Goal: Task Accomplishment & Management: Use online tool/utility

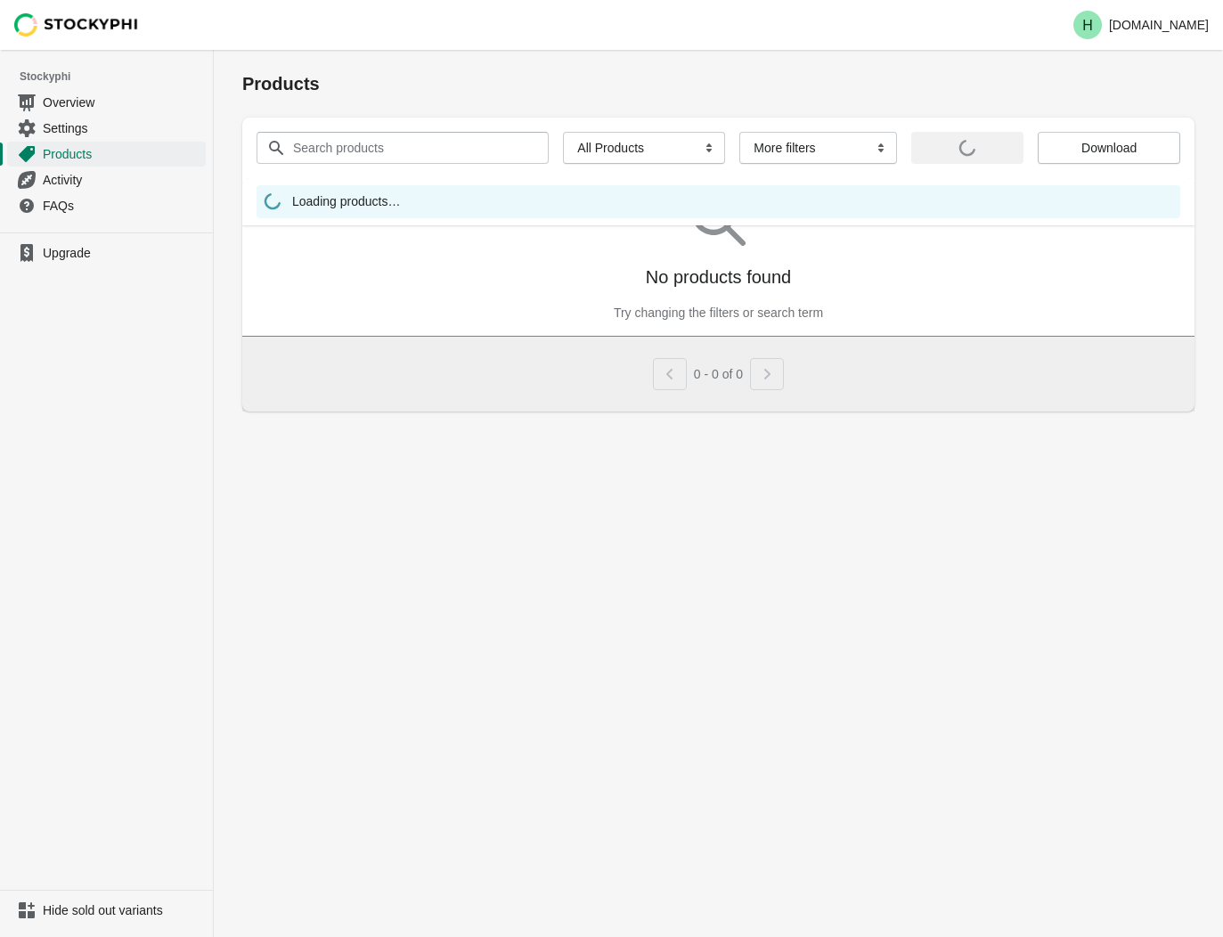
select select "instock_has_no_image"
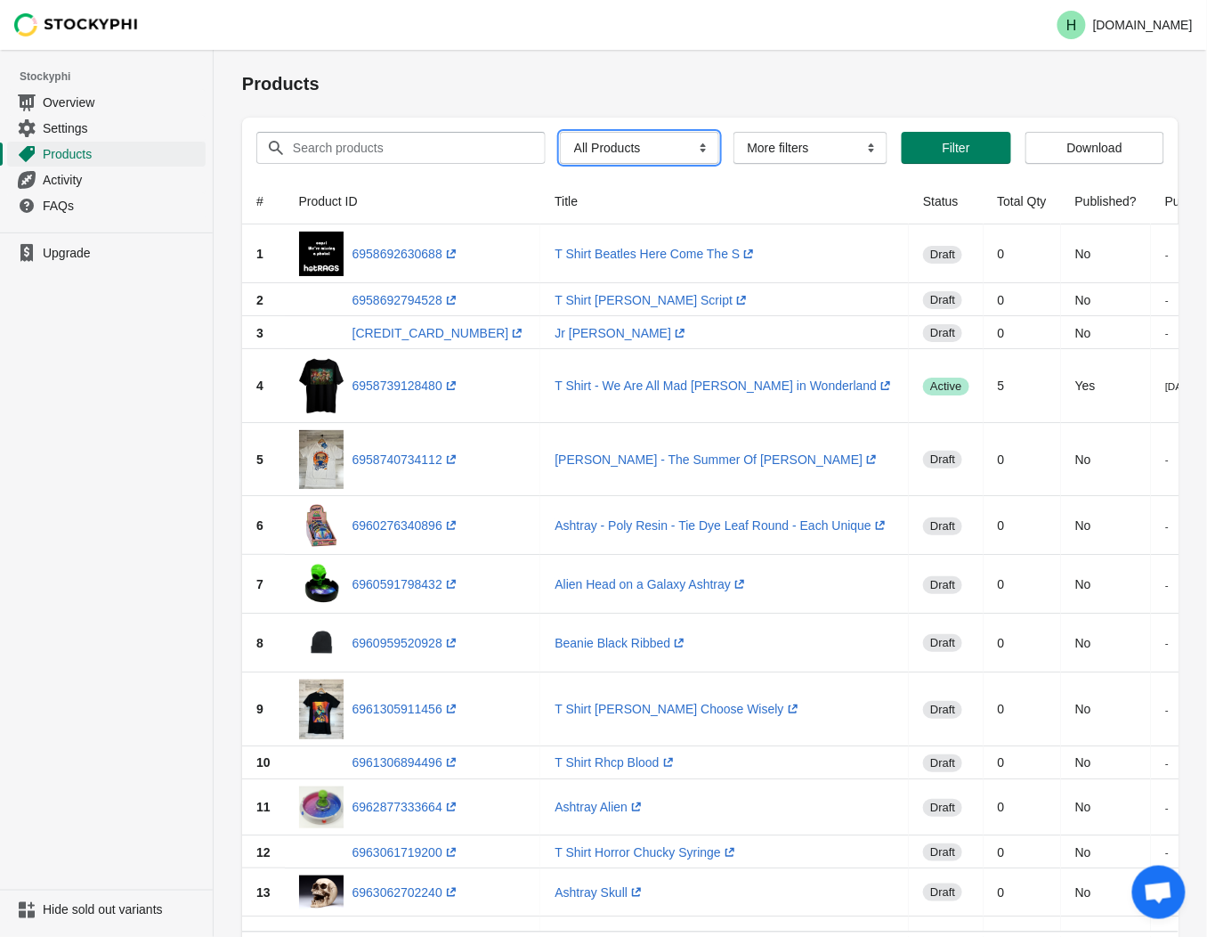
click at [693, 148] on select "All Products InStock InStock Published InStock Un-Published OOS OOS Published O…" at bounding box center [639, 148] width 159 height 32
select select "instock_has_no_image"
click at [560, 132] on select "All Products InStock InStock Published InStock Un-Published OOS OOS Published O…" at bounding box center [639, 148] width 159 height 32
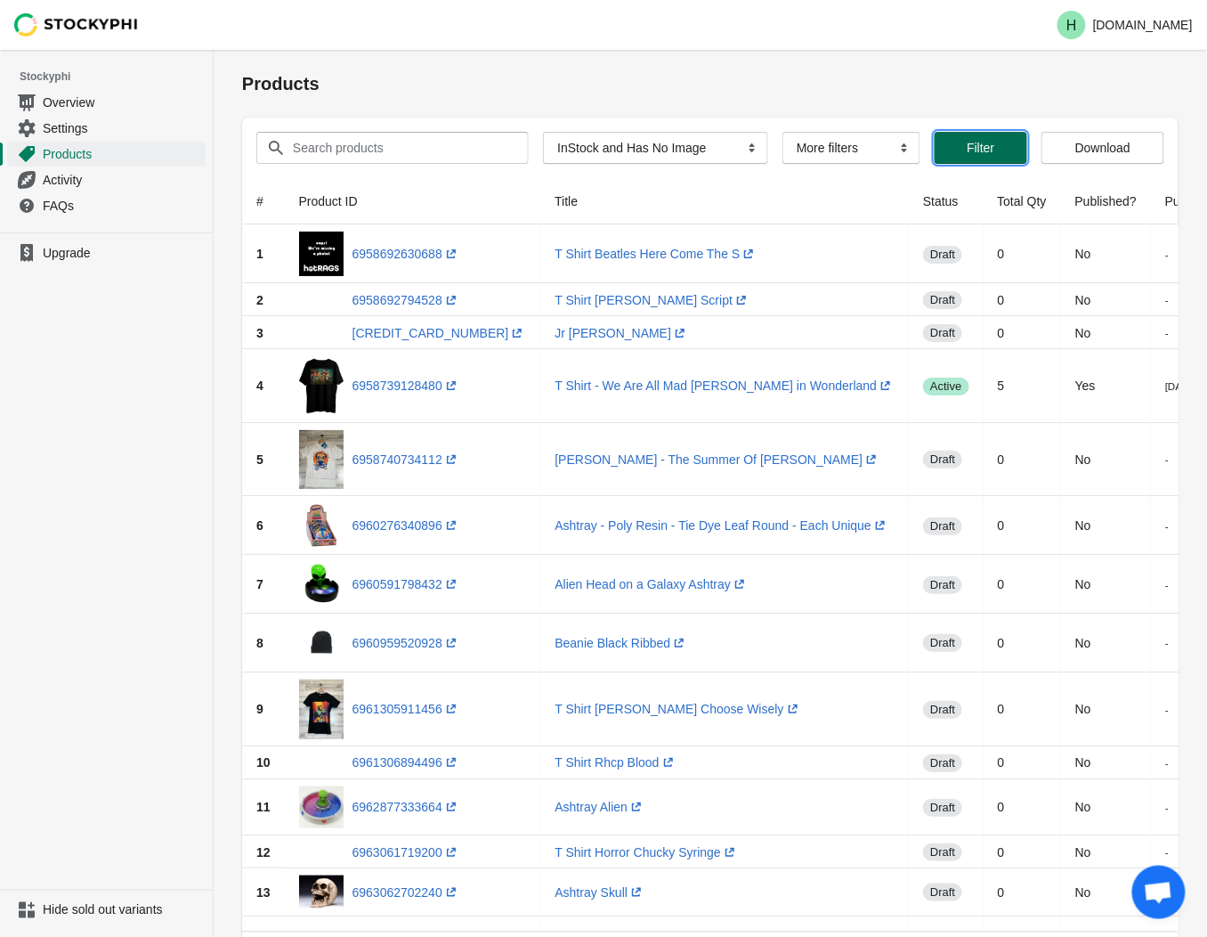
click at [971, 141] on span "Filter" at bounding box center [981, 148] width 28 height 14
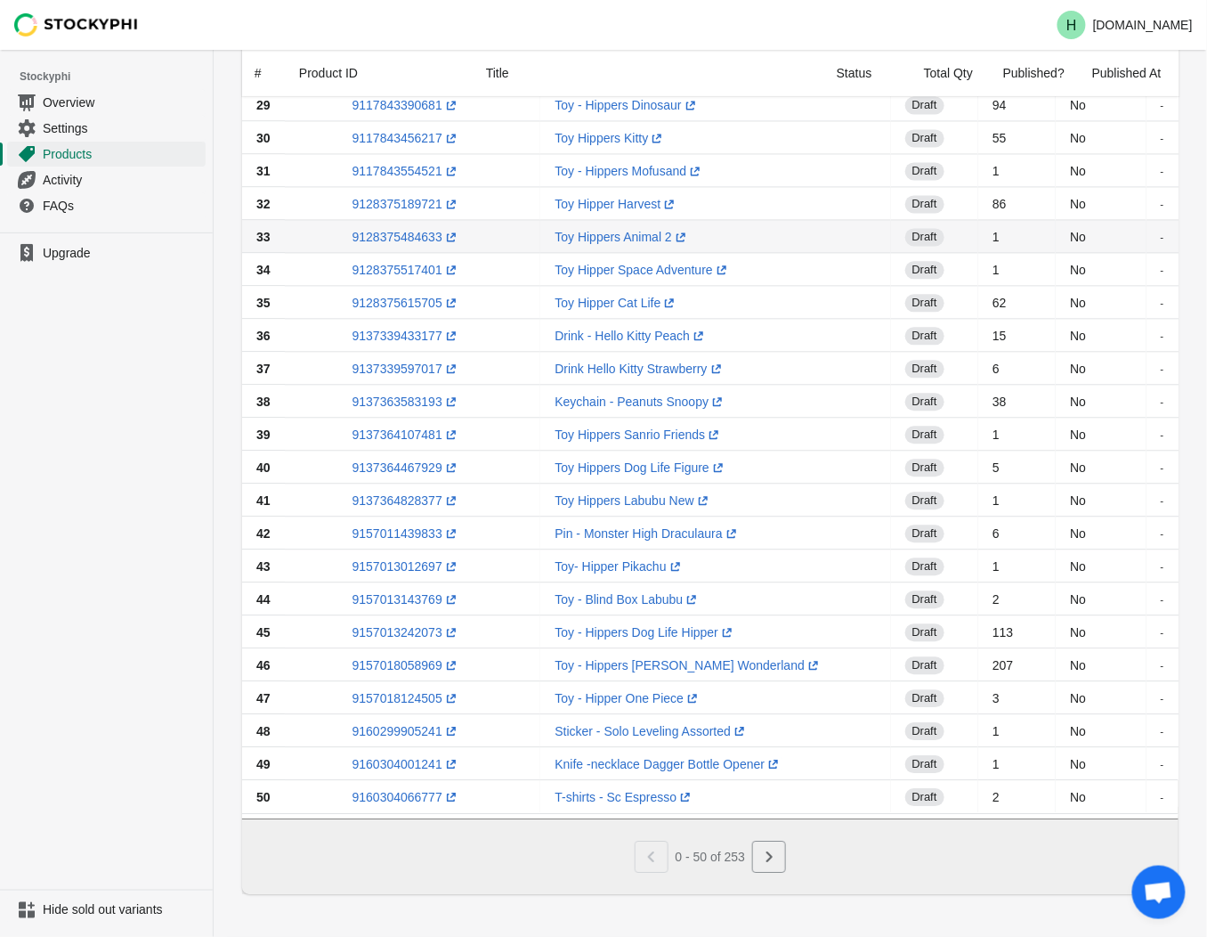
scroll to position [1069, 0]
click at [776, 857] on icon "Next" at bounding box center [769, 857] width 18 height 18
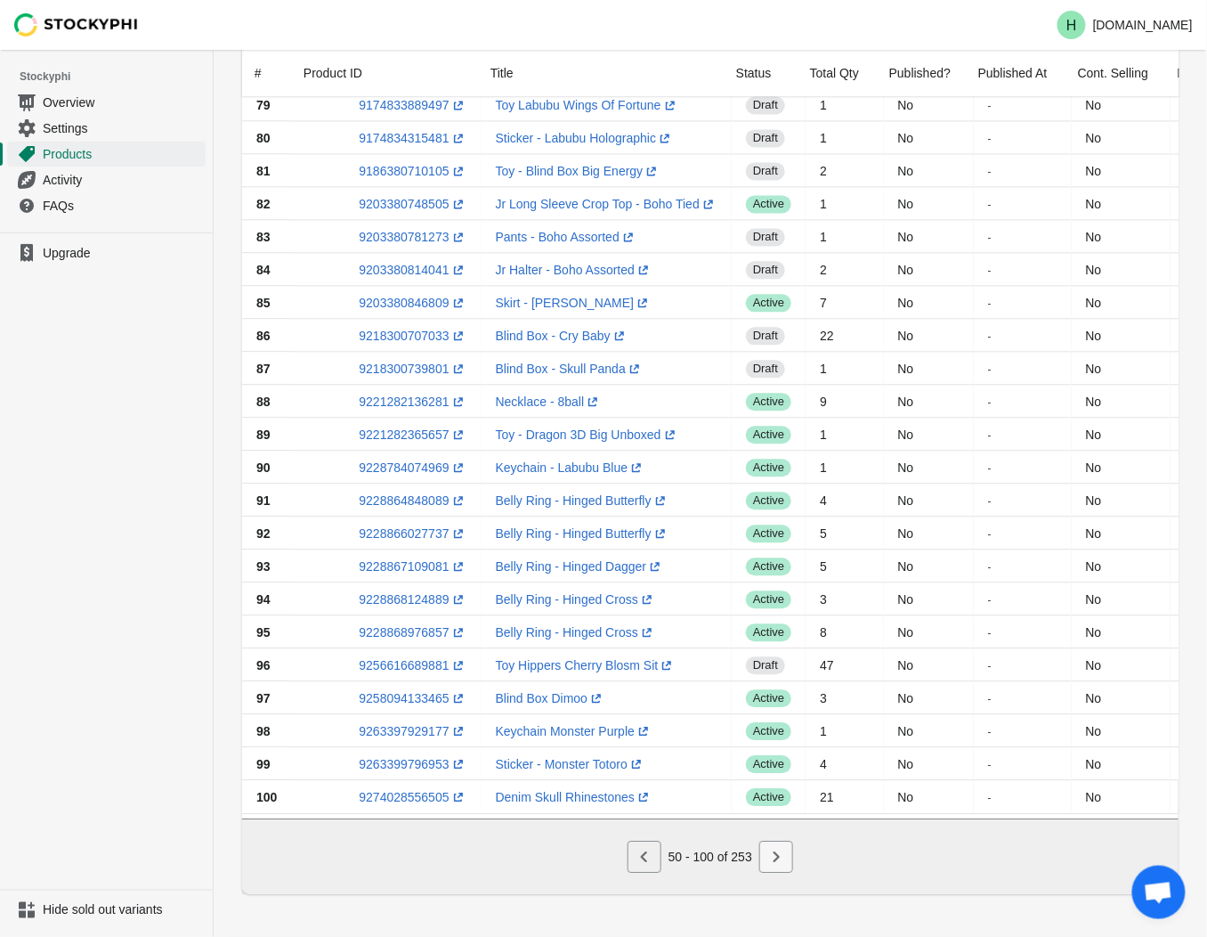
click at [785, 850] on icon "Next" at bounding box center [777, 857] width 18 height 18
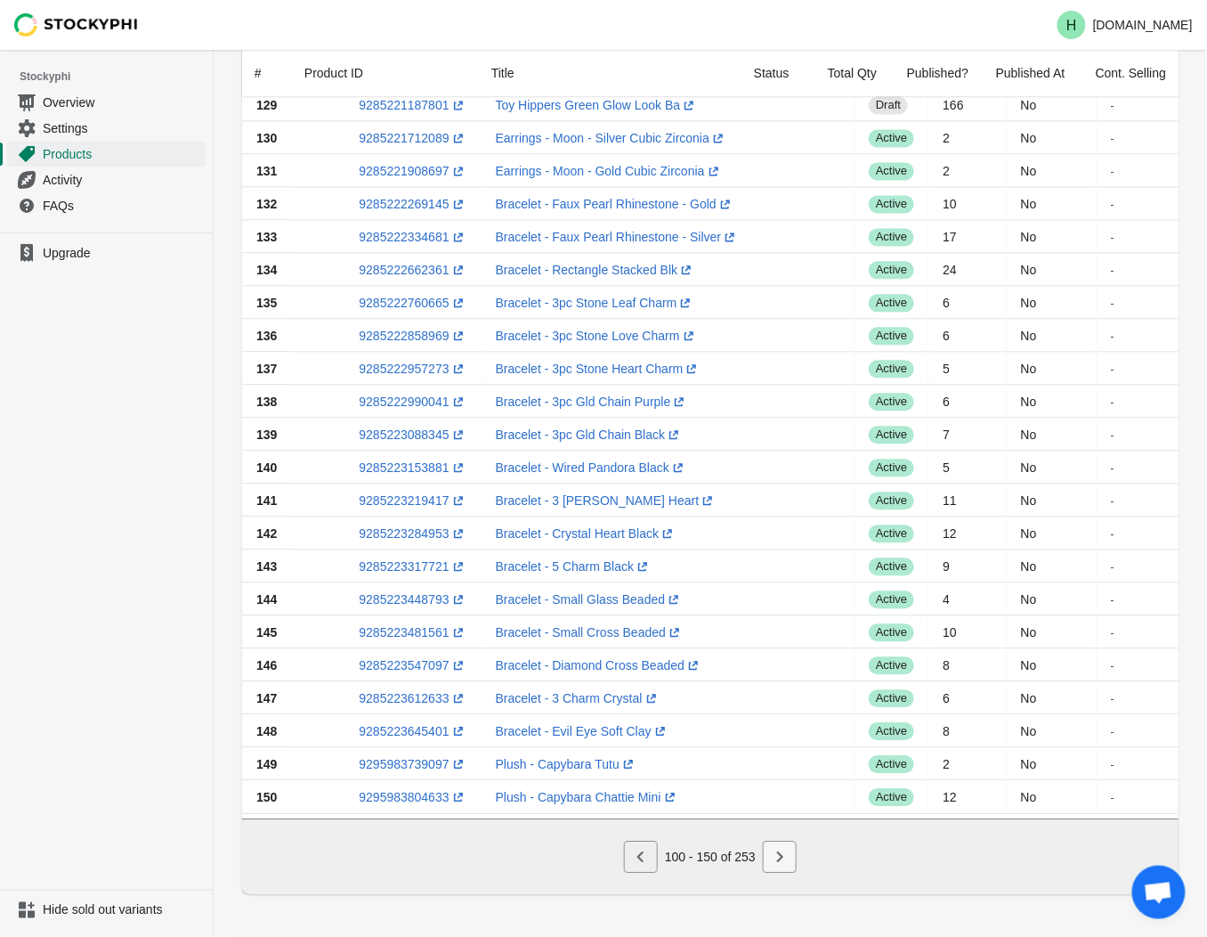
click at [778, 860] on icon "Next" at bounding box center [780, 856] width 6 height 11
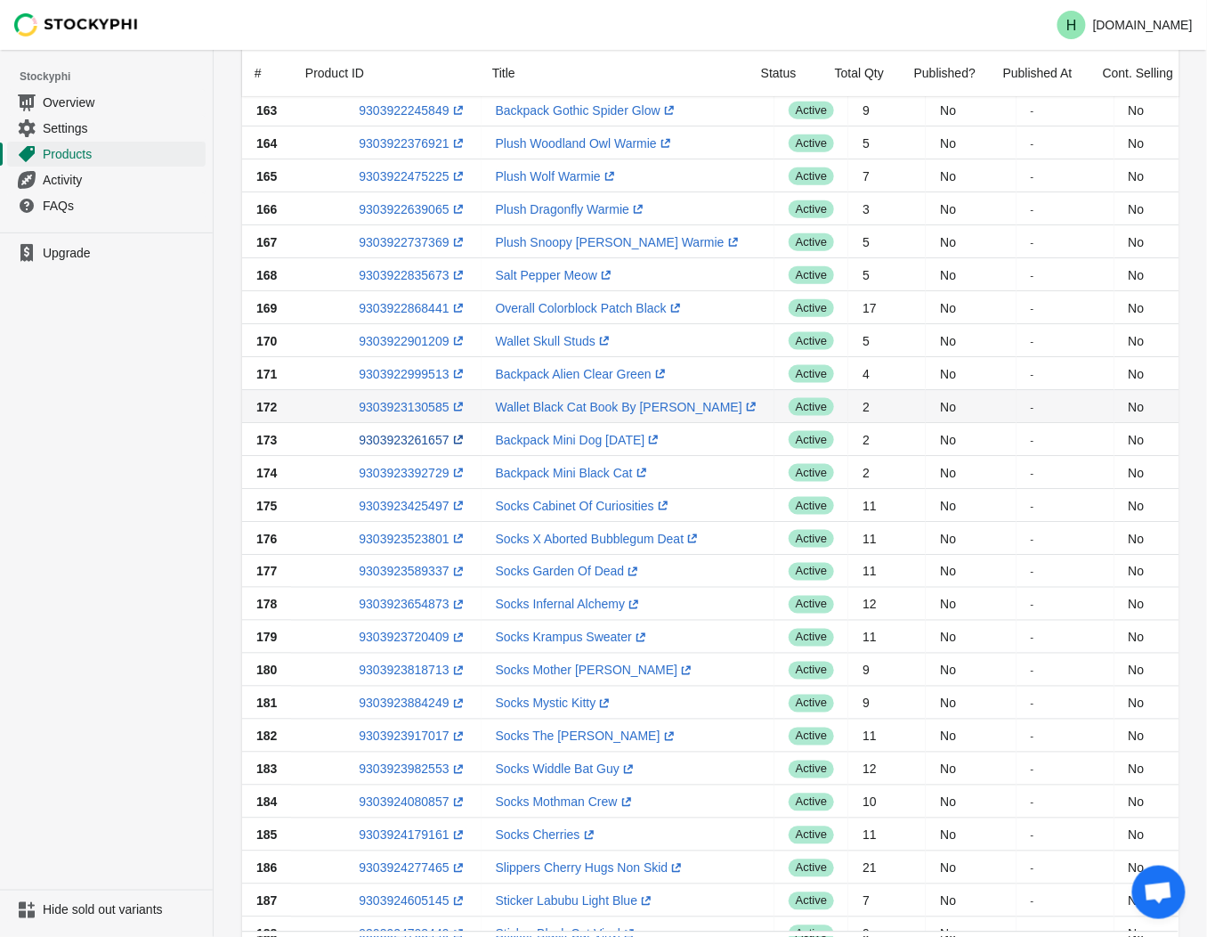
scroll to position [475, 0]
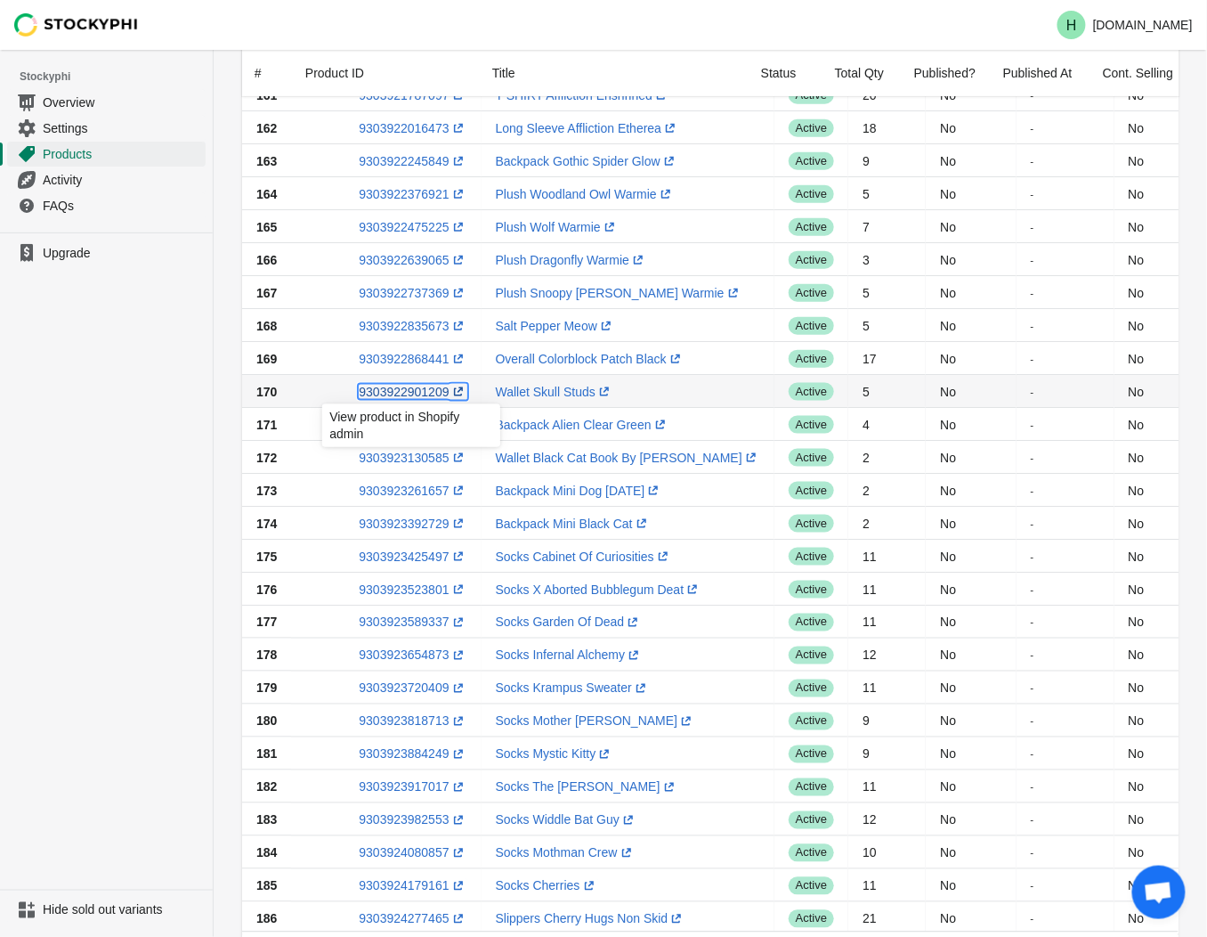
click at [386, 393] on link "9303922901209 (opens a new window)" at bounding box center [413, 392] width 108 height 14
click at [130, 412] on ul "Upgrade" at bounding box center [106, 560] width 213 height 657
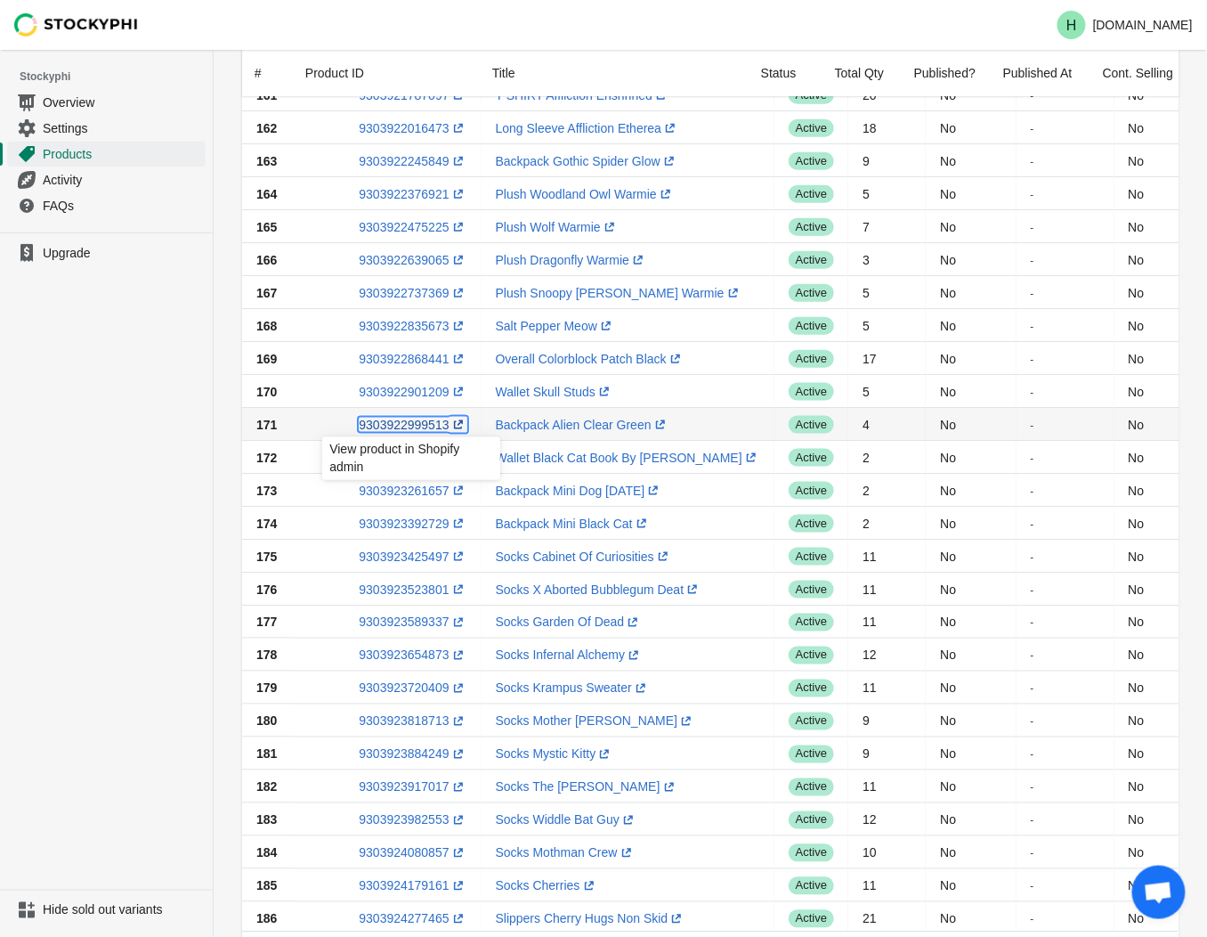
click at [407, 425] on link "9303922999513 (opens a new window)" at bounding box center [413, 425] width 108 height 14
click at [143, 525] on ul "Upgrade" at bounding box center [106, 560] width 213 height 657
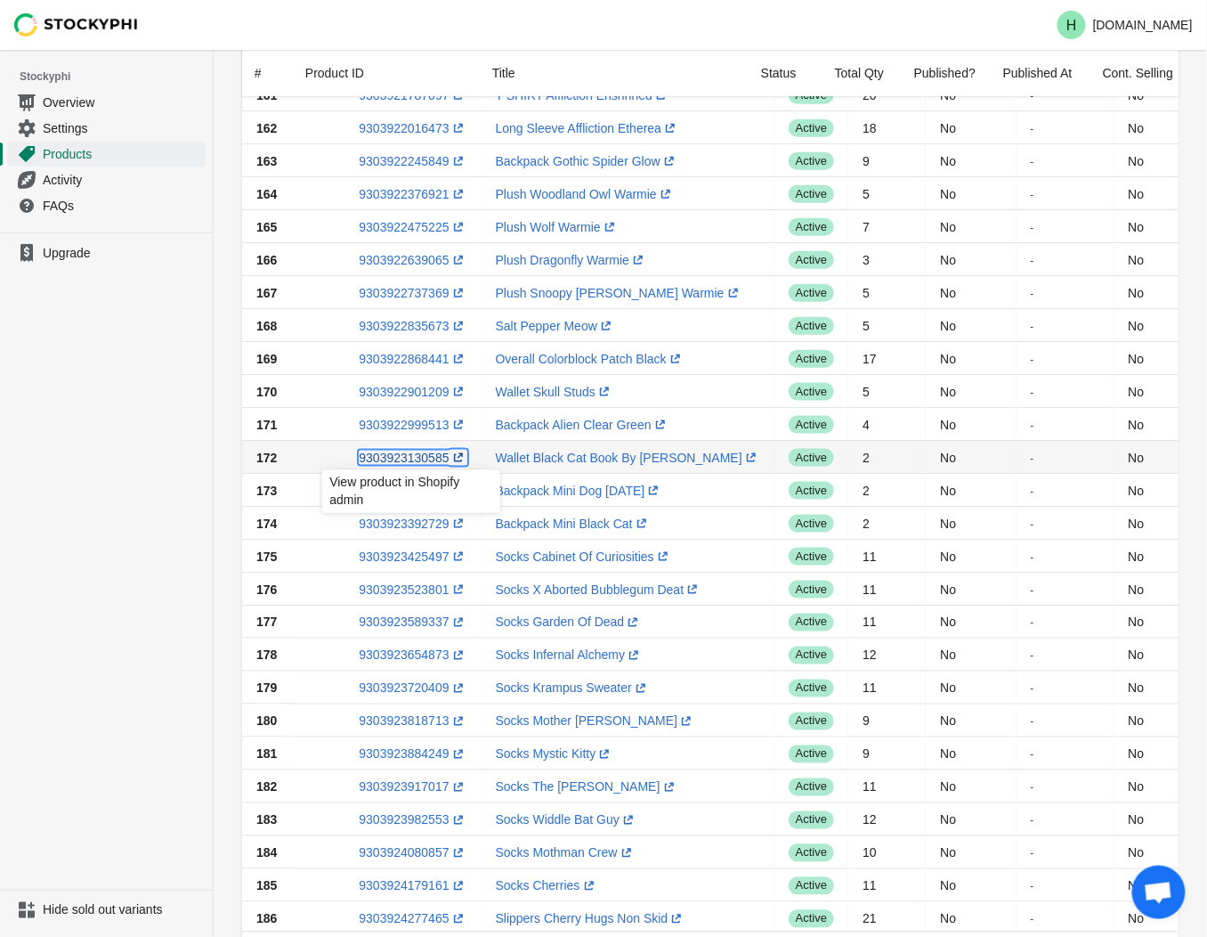
click at [421, 461] on link "9303923130585 (opens a new window)" at bounding box center [413, 458] width 108 height 14
click at [128, 422] on ul "Upgrade" at bounding box center [106, 560] width 213 height 657
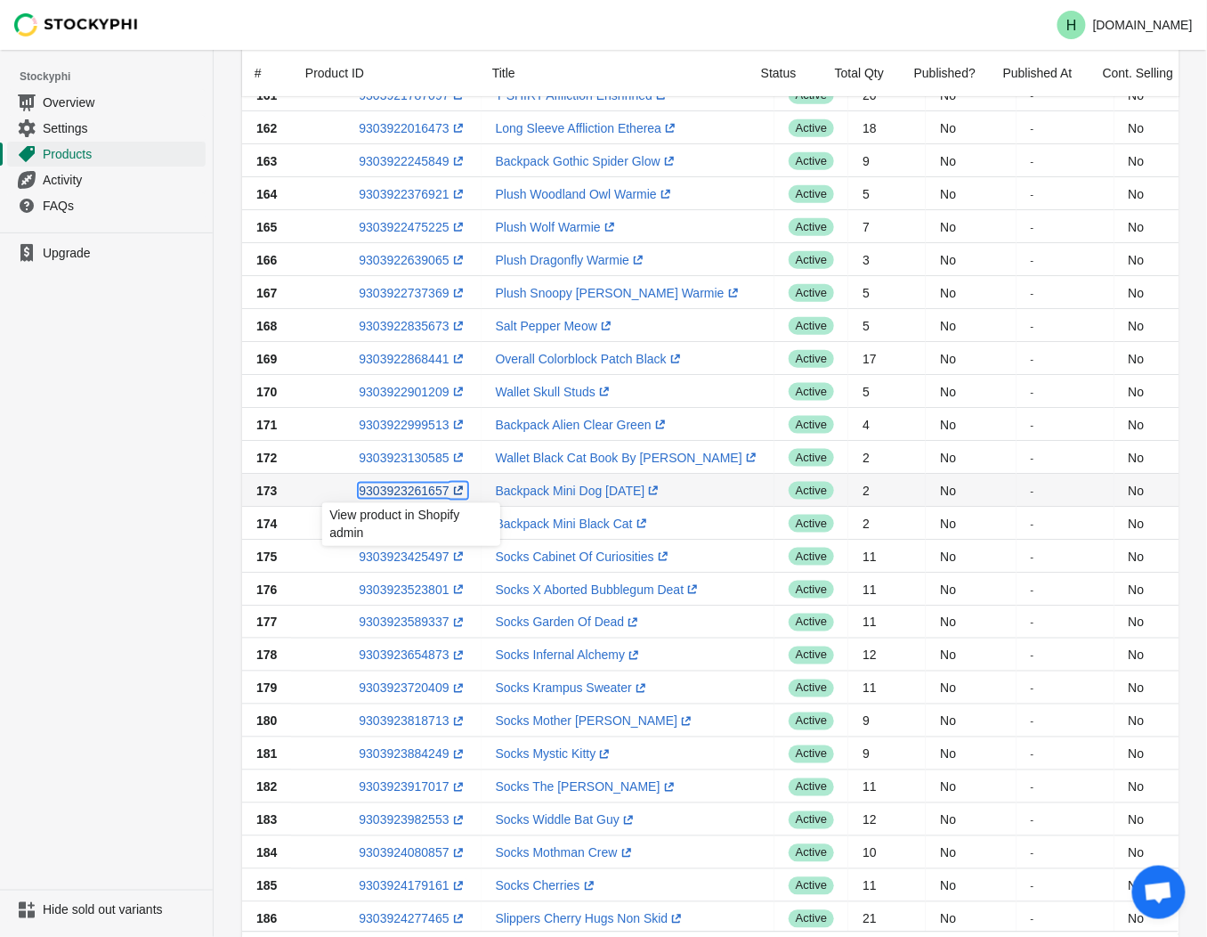
click at [399, 492] on link "9303923261657 (opens a new window)" at bounding box center [413, 490] width 108 height 14
click at [150, 481] on ul "Upgrade" at bounding box center [106, 560] width 213 height 657
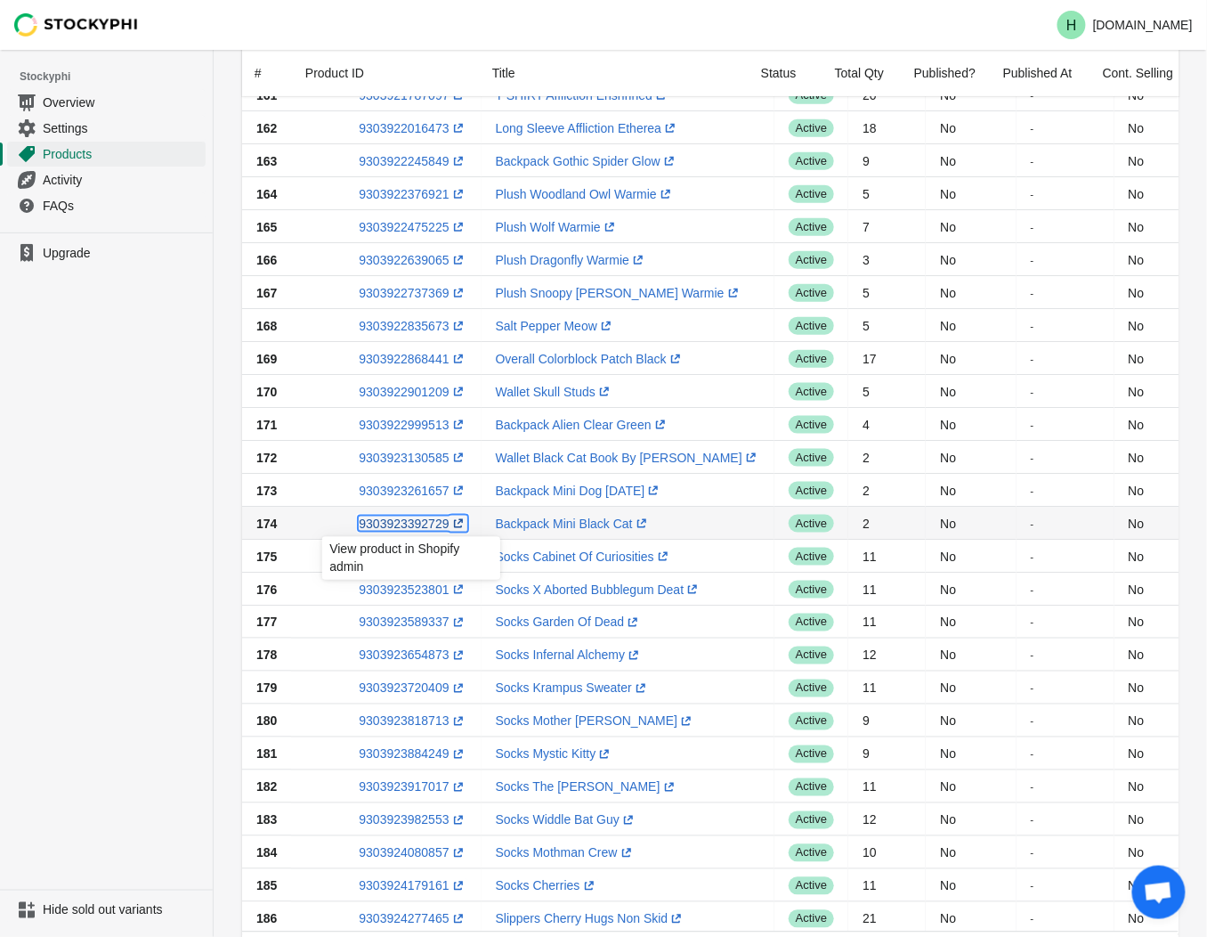
click at [405, 522] on link "9303923392729 (opens a new window)" at bounding box center [413, 523] width 108 height 14
click at [69, 619] on ul "Upgrade" at bounding box center [106, 560] width 213 height 657
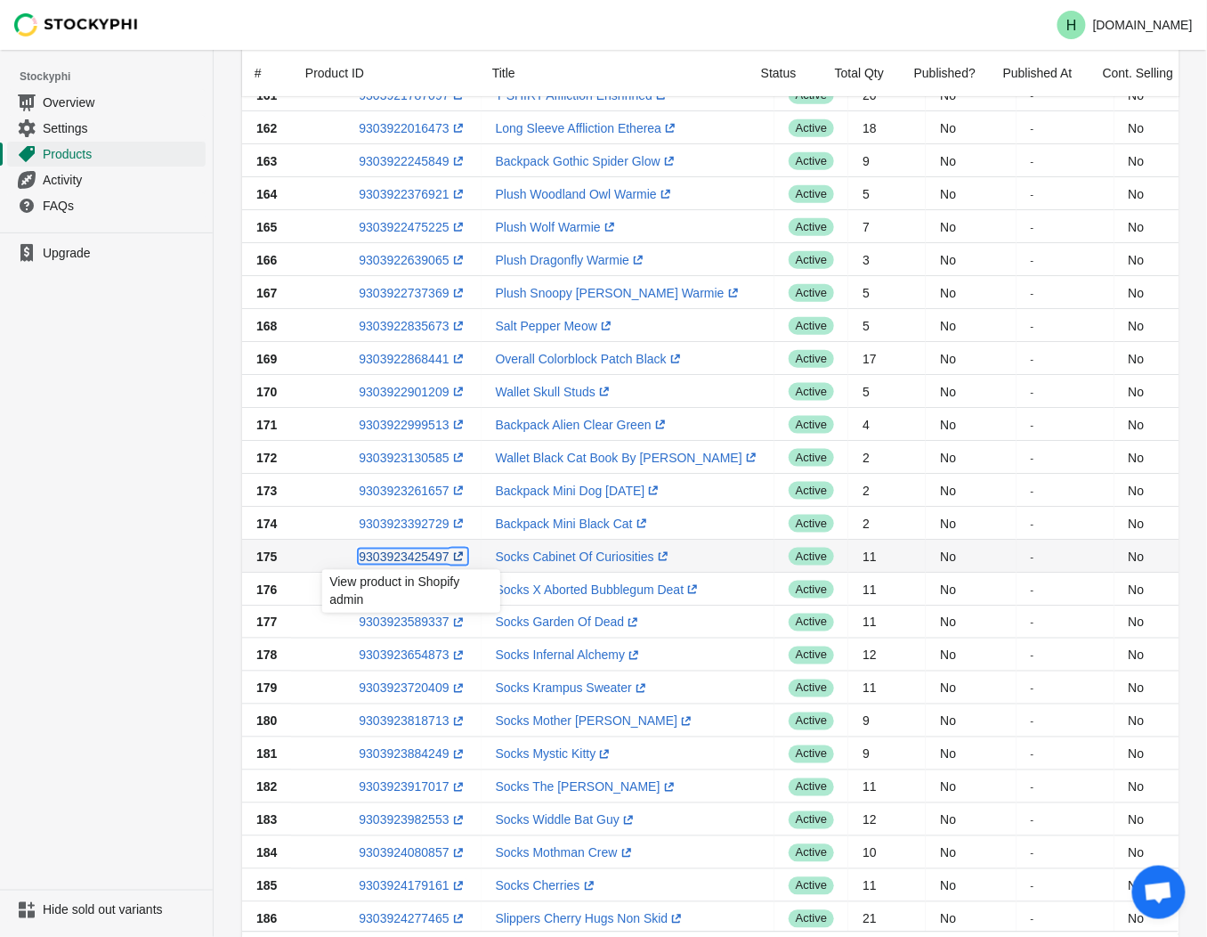
click at [388, 554] on link "9303923425497 (opens a new window)" at bounding box center [413, 556] width 108 height 14
click at [137, 531] on ul "Upgrade" at bounding box center [106, 560] width 213 height 657
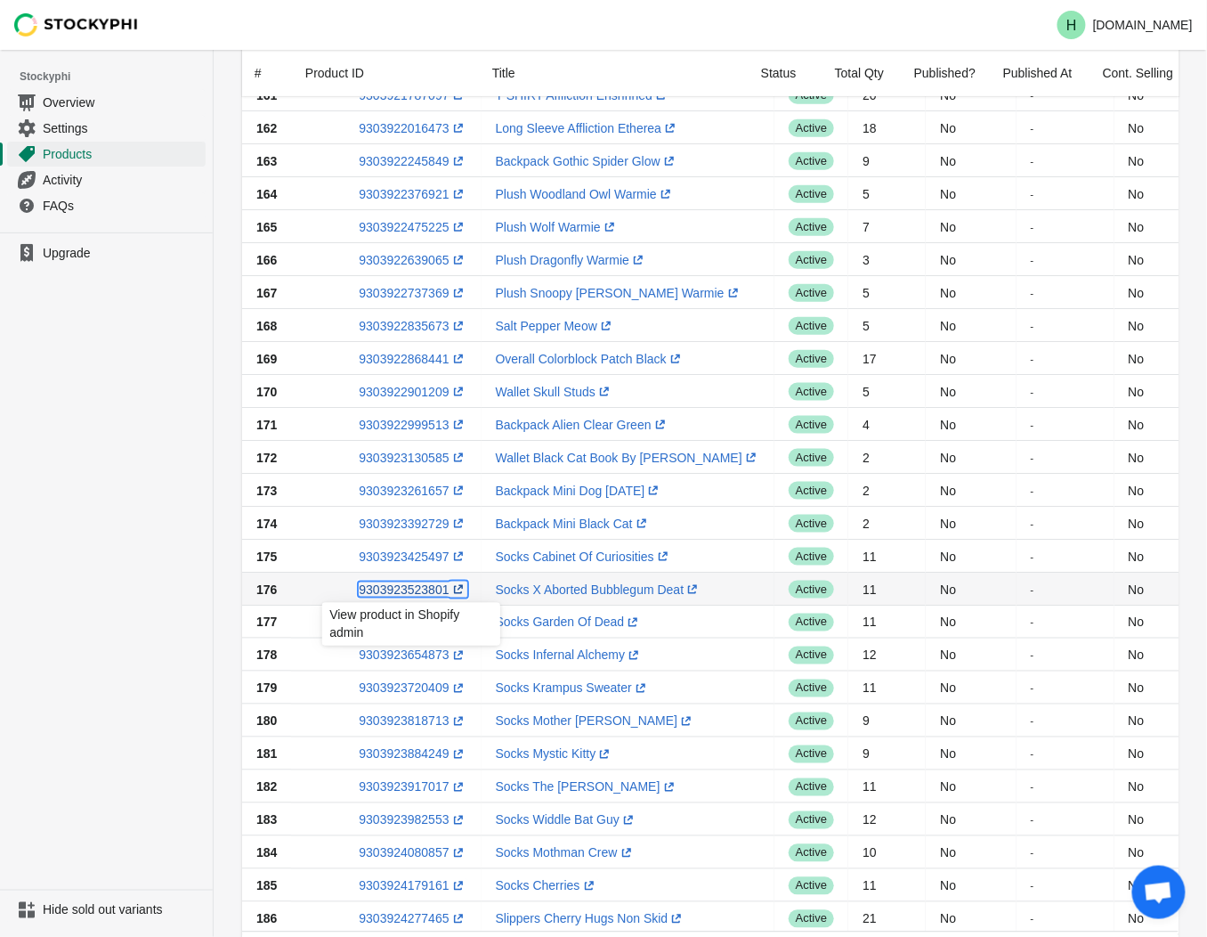
click at [412, 590] on link "9303923523801 (opens a new window)" at bounding box center [413, 589] width 108 height 14
